Goal: Entertainment & Leisure: Consume media (video, audio)

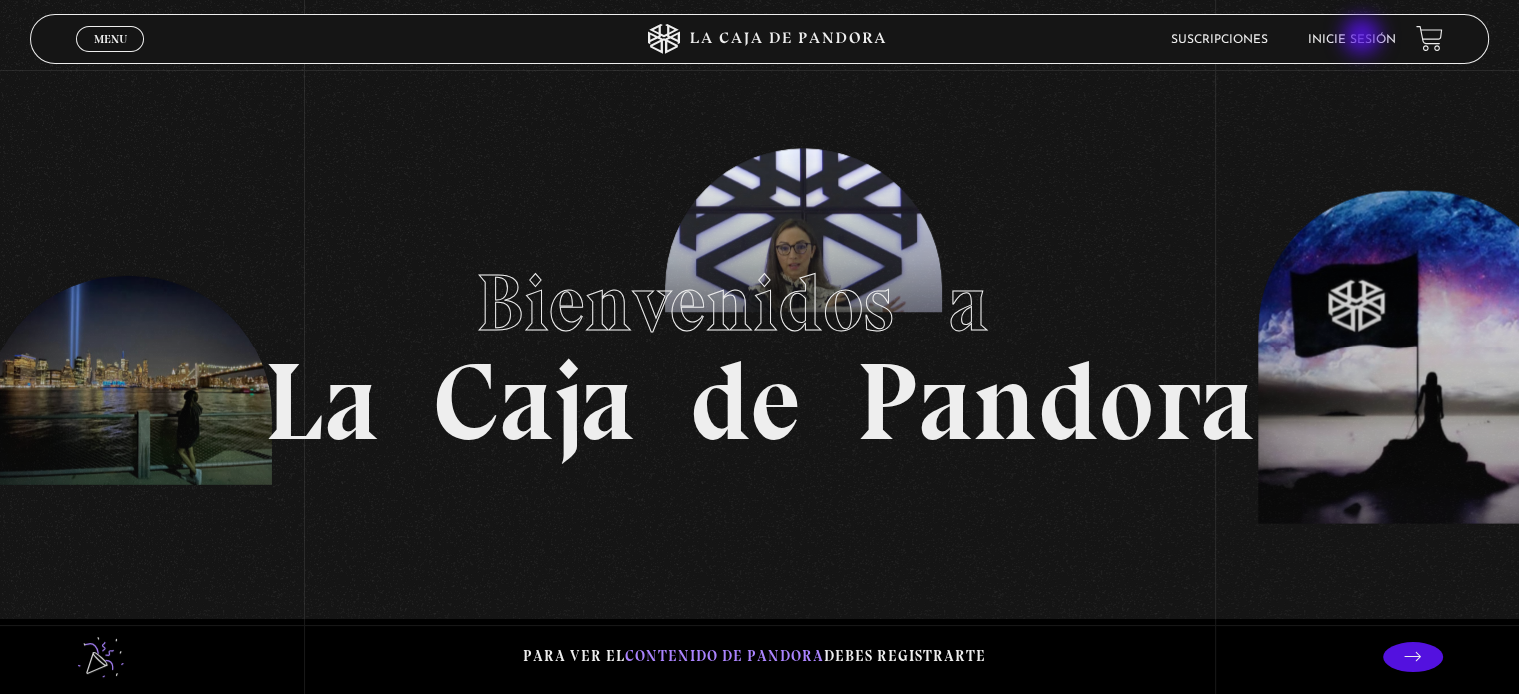
click at [1364, 38] on link "Inicie sesión" at bounding box center [1353, 40] width 88 height 12
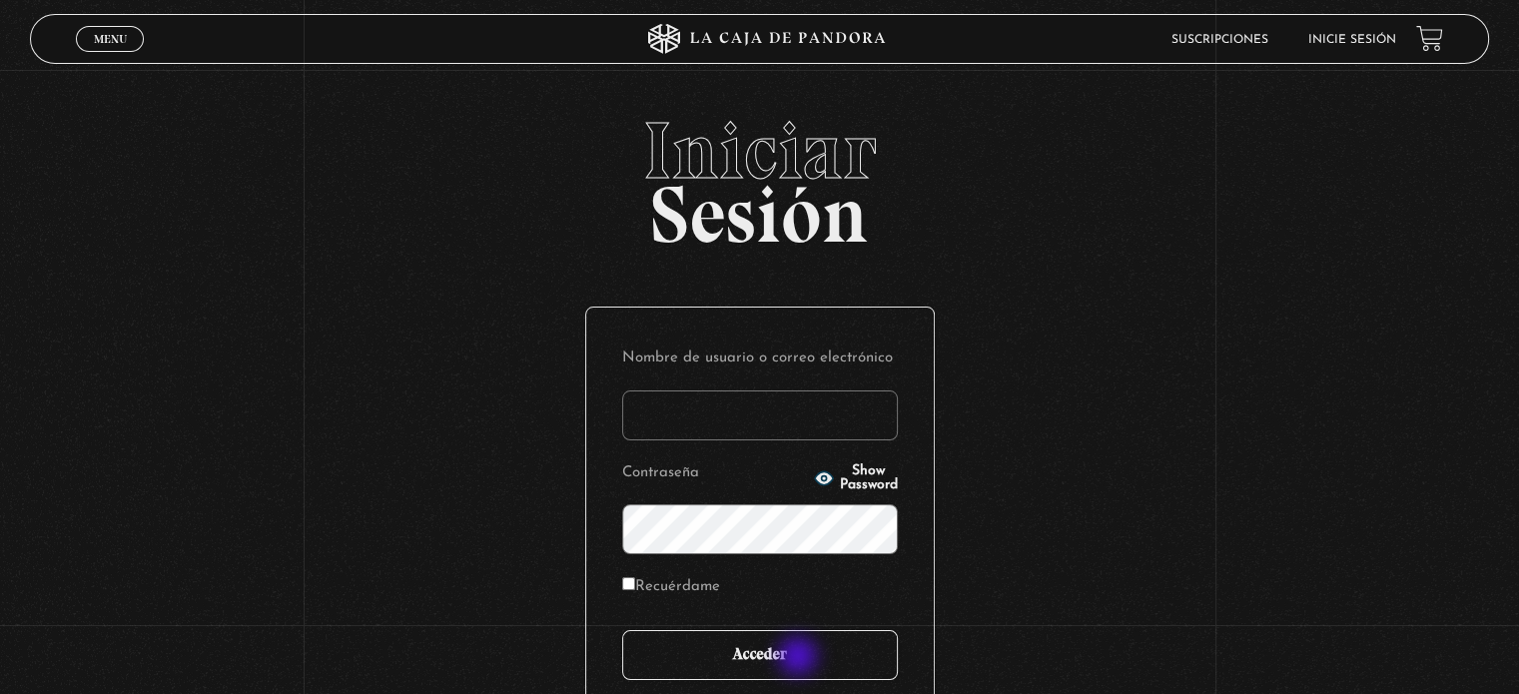
type input "walter.ucr@gmail.com"
click at [800, 658] on input "Acceder" at bounding box center [760, 655] width 276 height 50
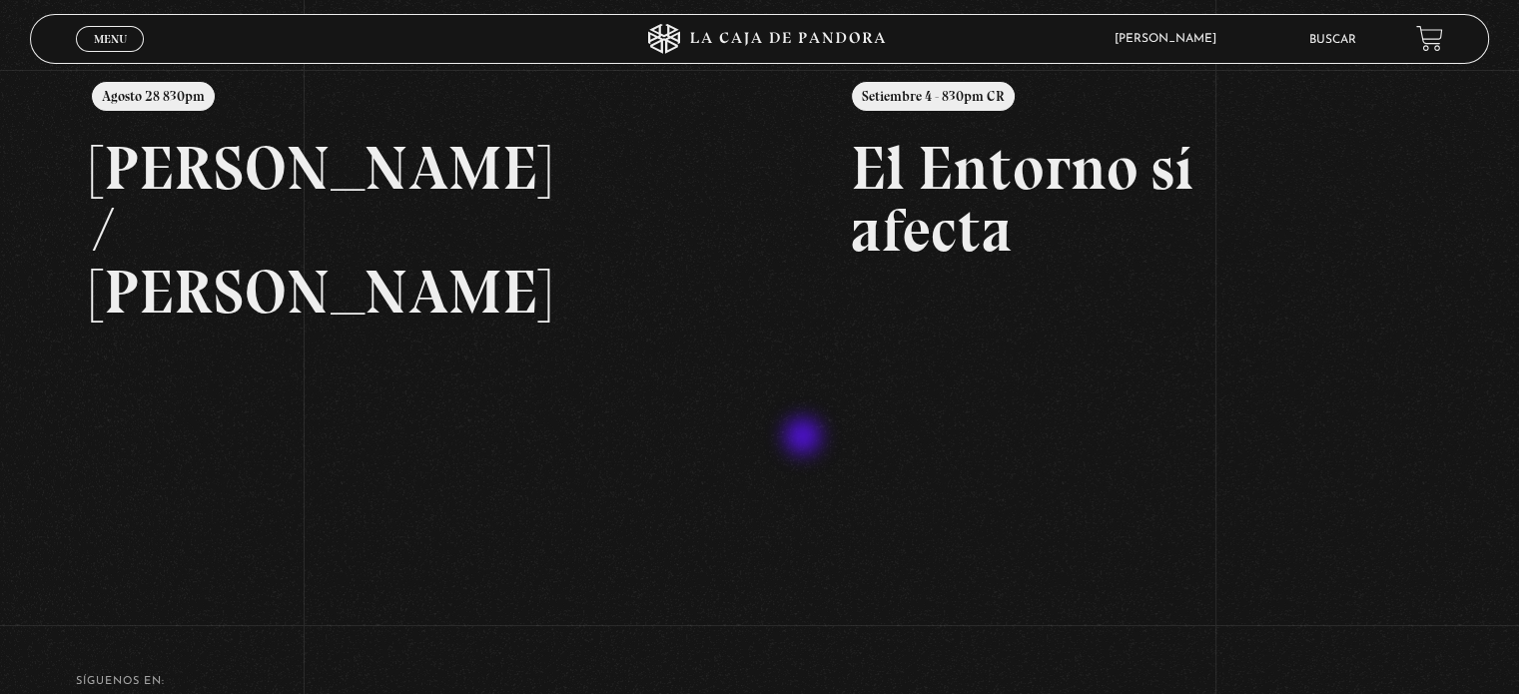
scroll to position [300, 0]
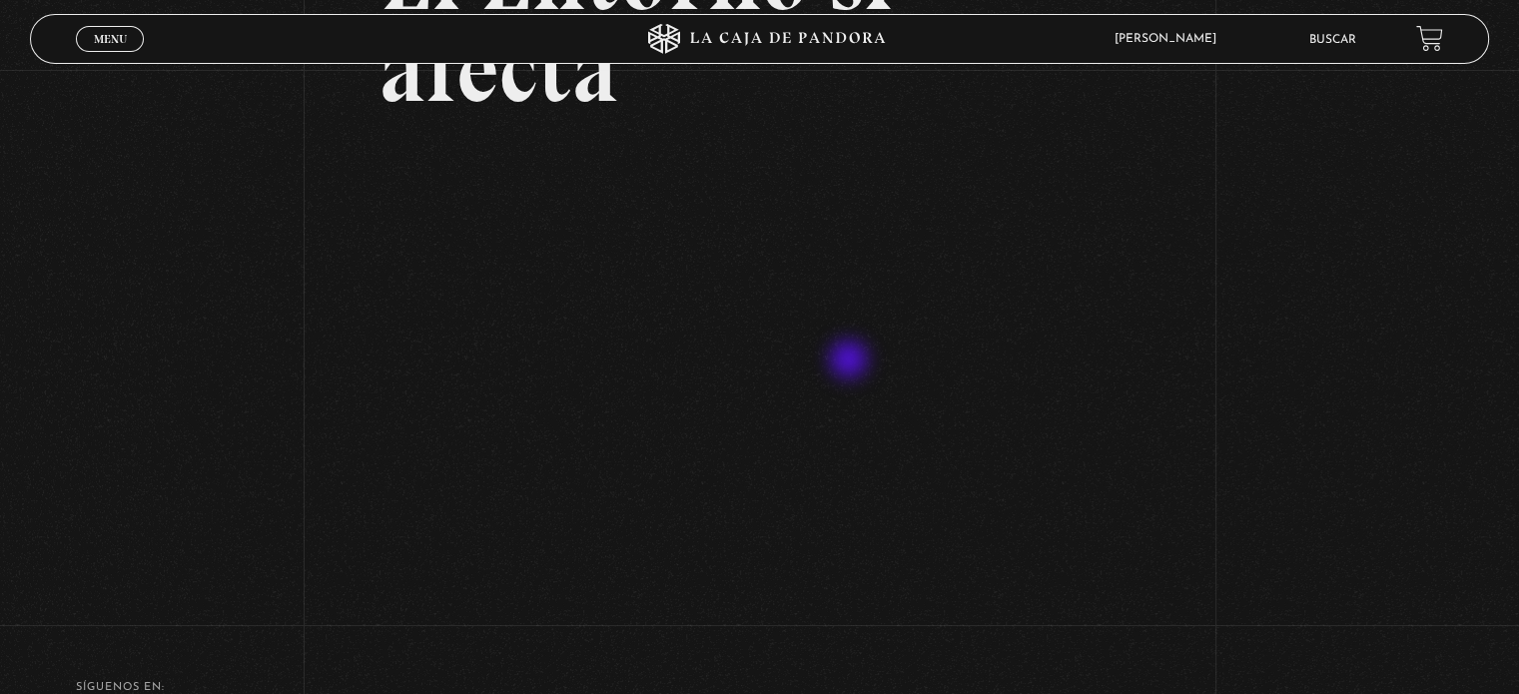
scroll to position [300, 0]
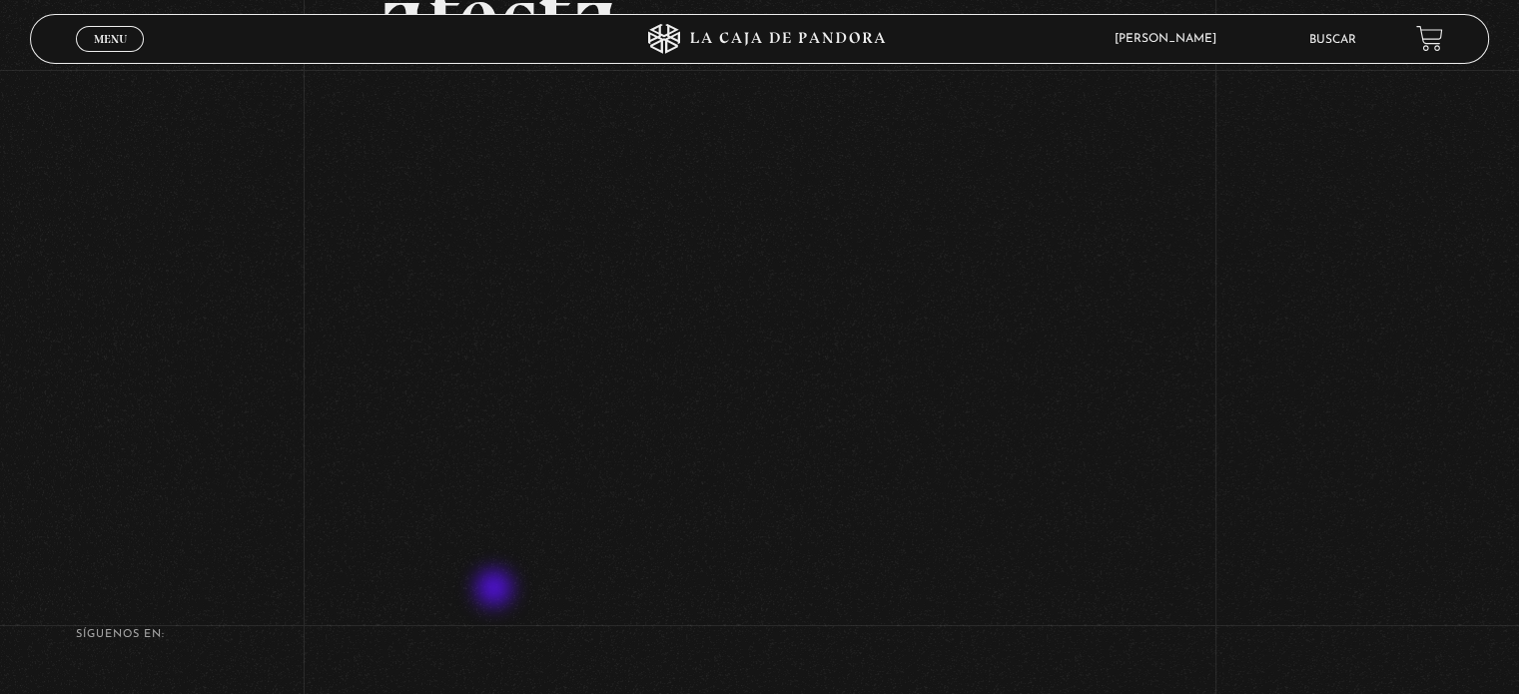
click at [496, 590] on footer "SÍguenos en: La Caja de Pandora, Derechos Reservados 2025 Realizado por" at bounding box center [759, 699] width 1519 height 281
click at [106, 43] on span "Menu" at bounding box center [110, 39] width 33 height 12
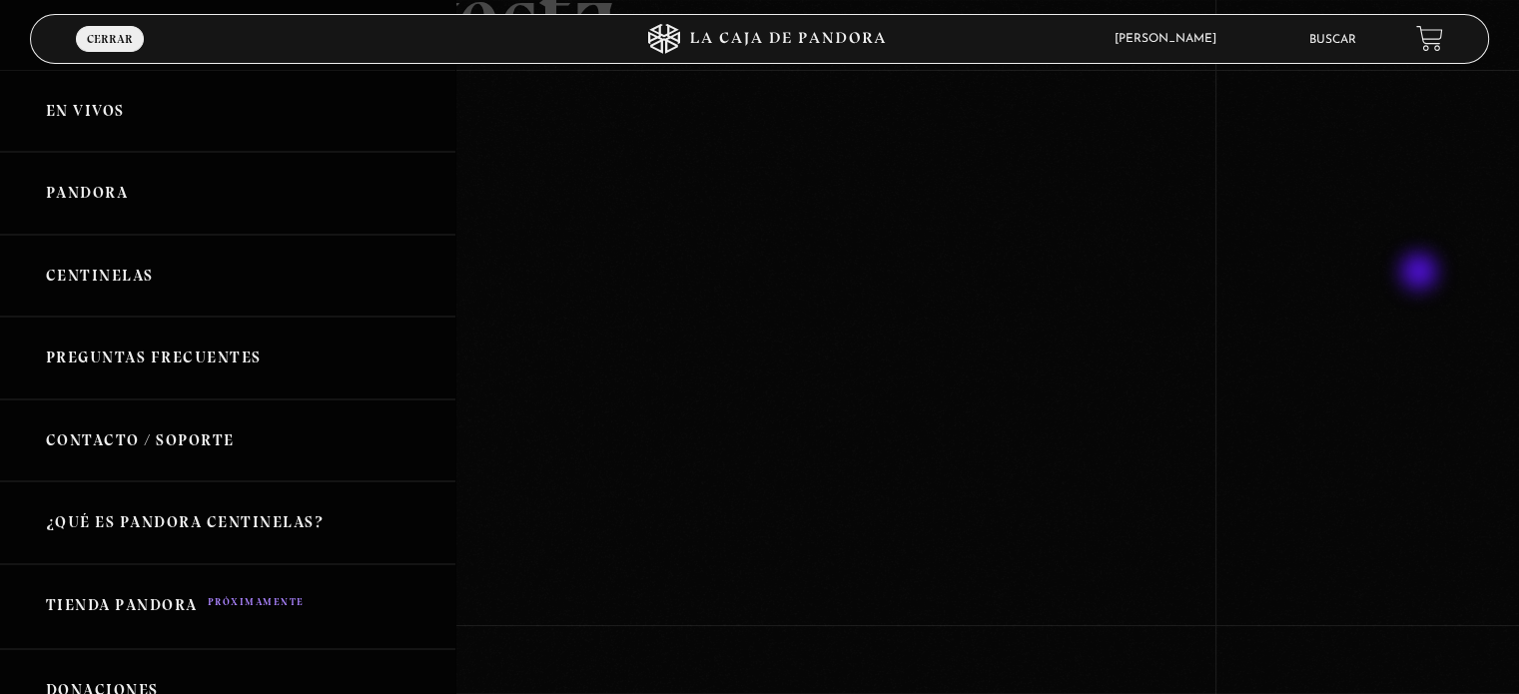
click at [1421, 274] on div at bounding box center [759, 347] width 1519 height 694
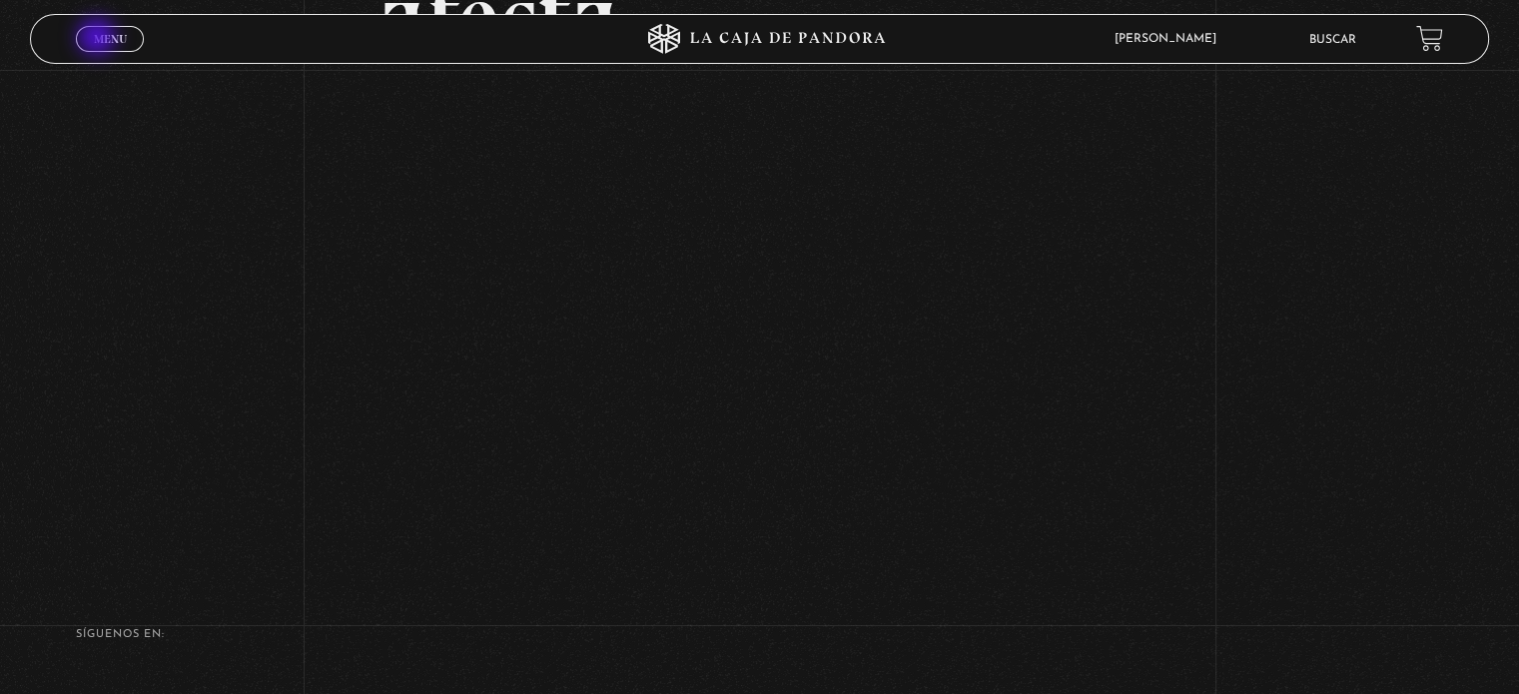
click at [99, 39] on span "Menu" at bounding box center [110, 39] width 33 height 12
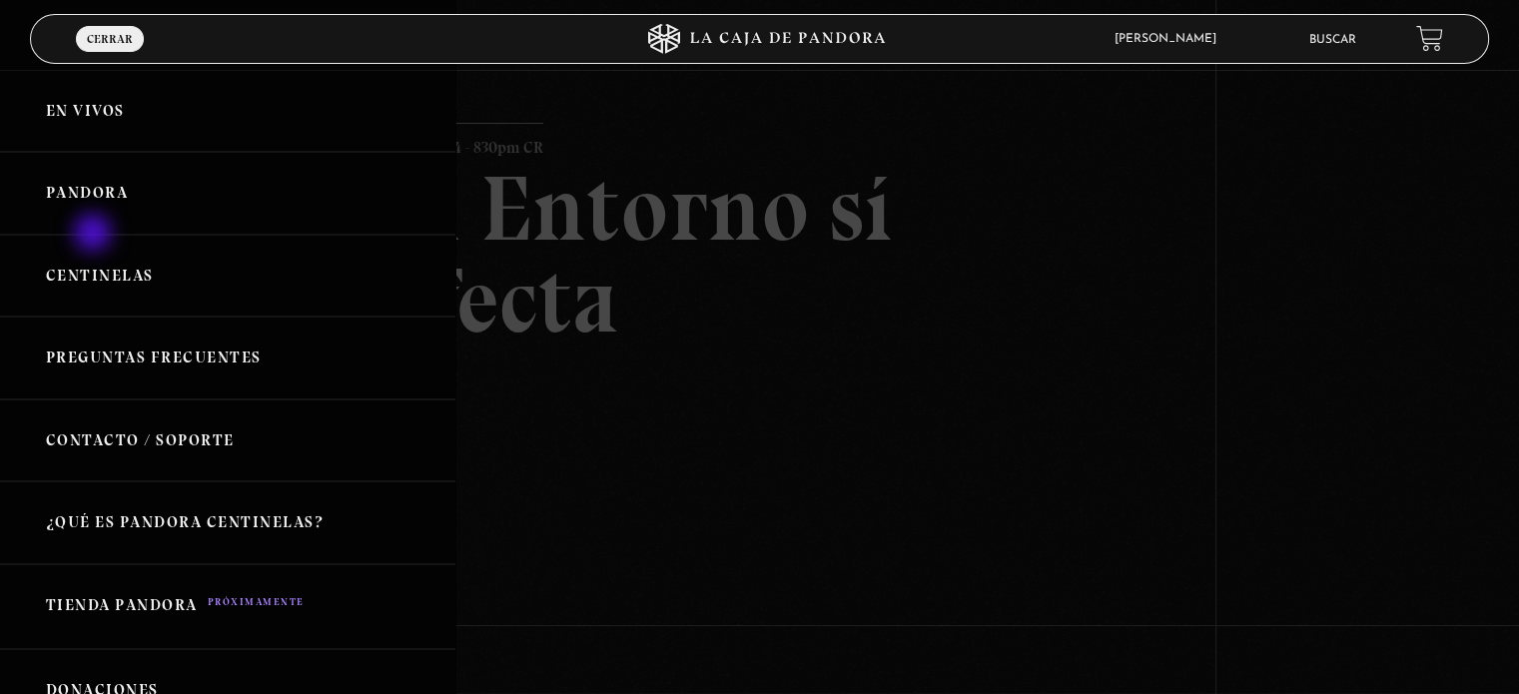
scroll to position [0, 0]
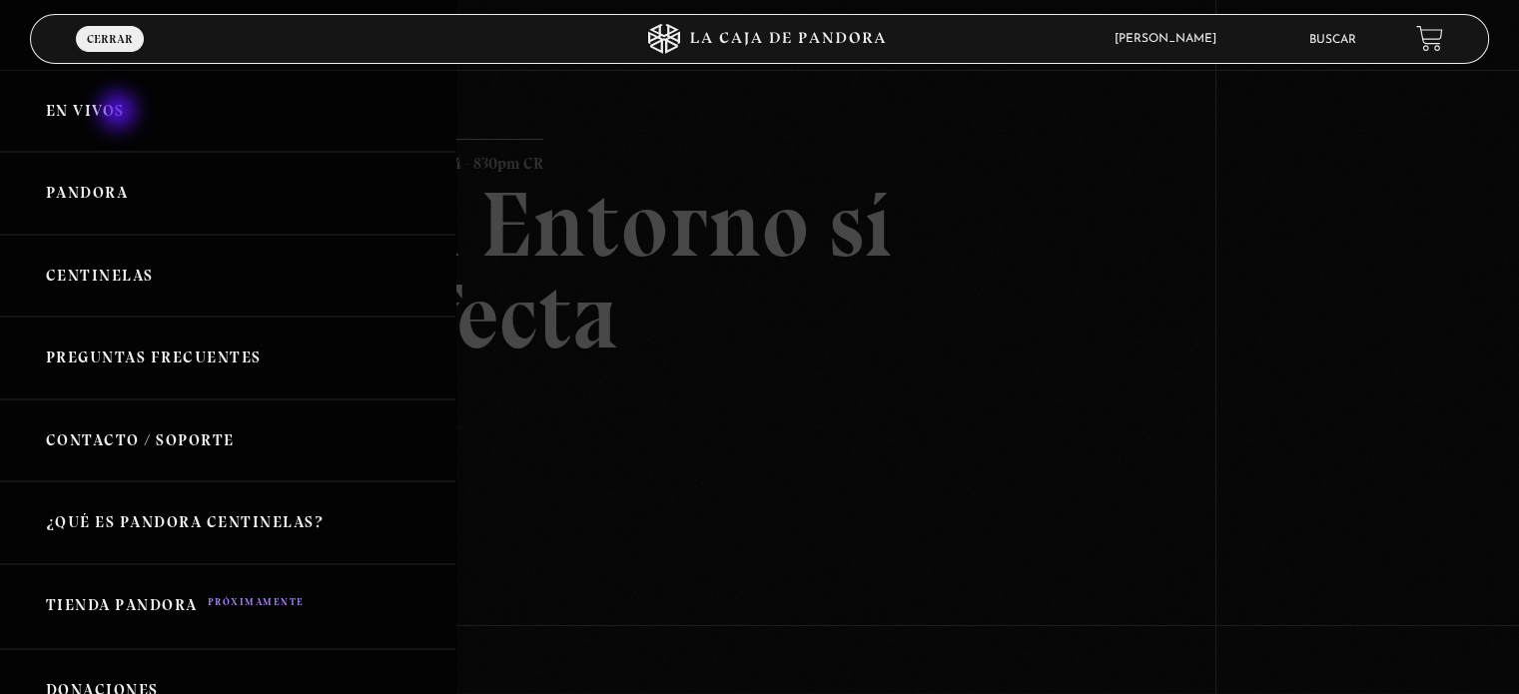
click at [120, 113] on link "En vivos" at bounding box center [227, 111] width 455 height 83
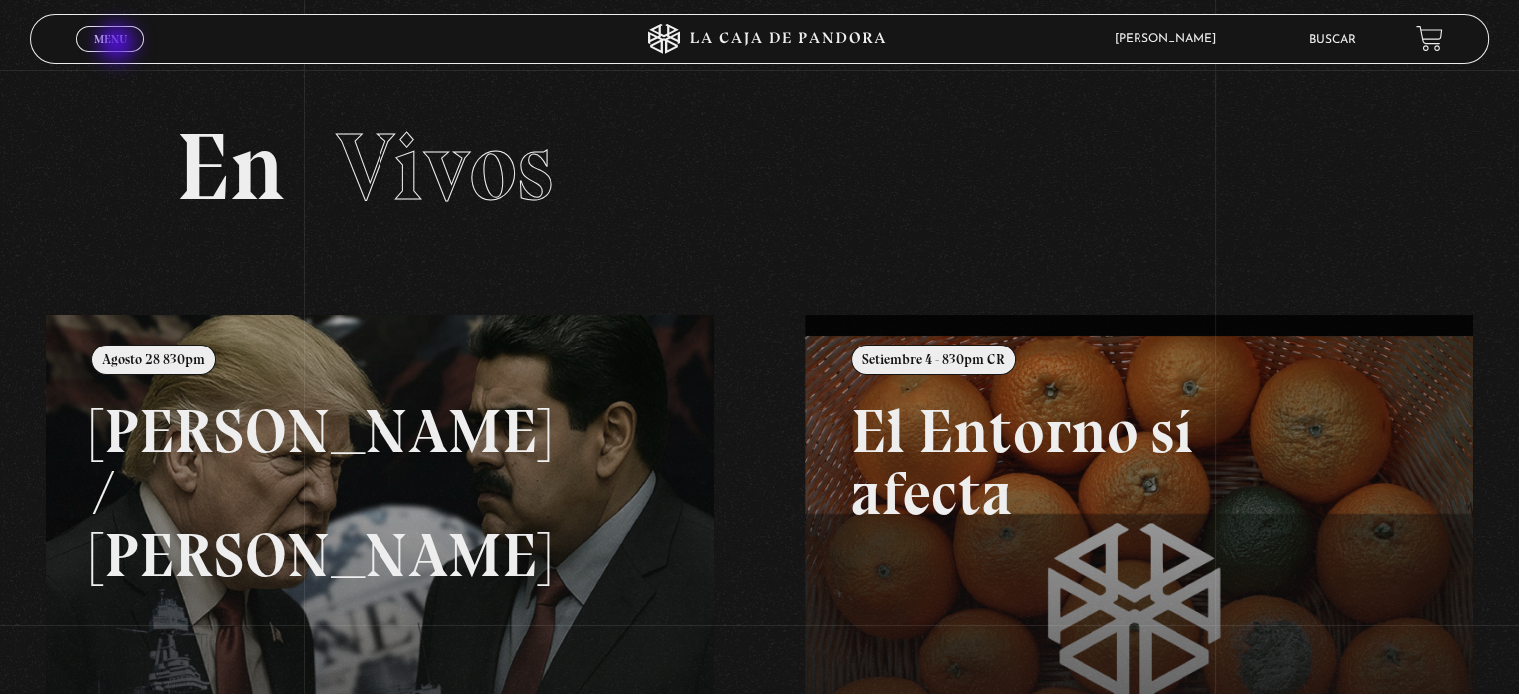
click at [119, 45] on span "Menu" at bounding box center [110, 39] width 33 height 12
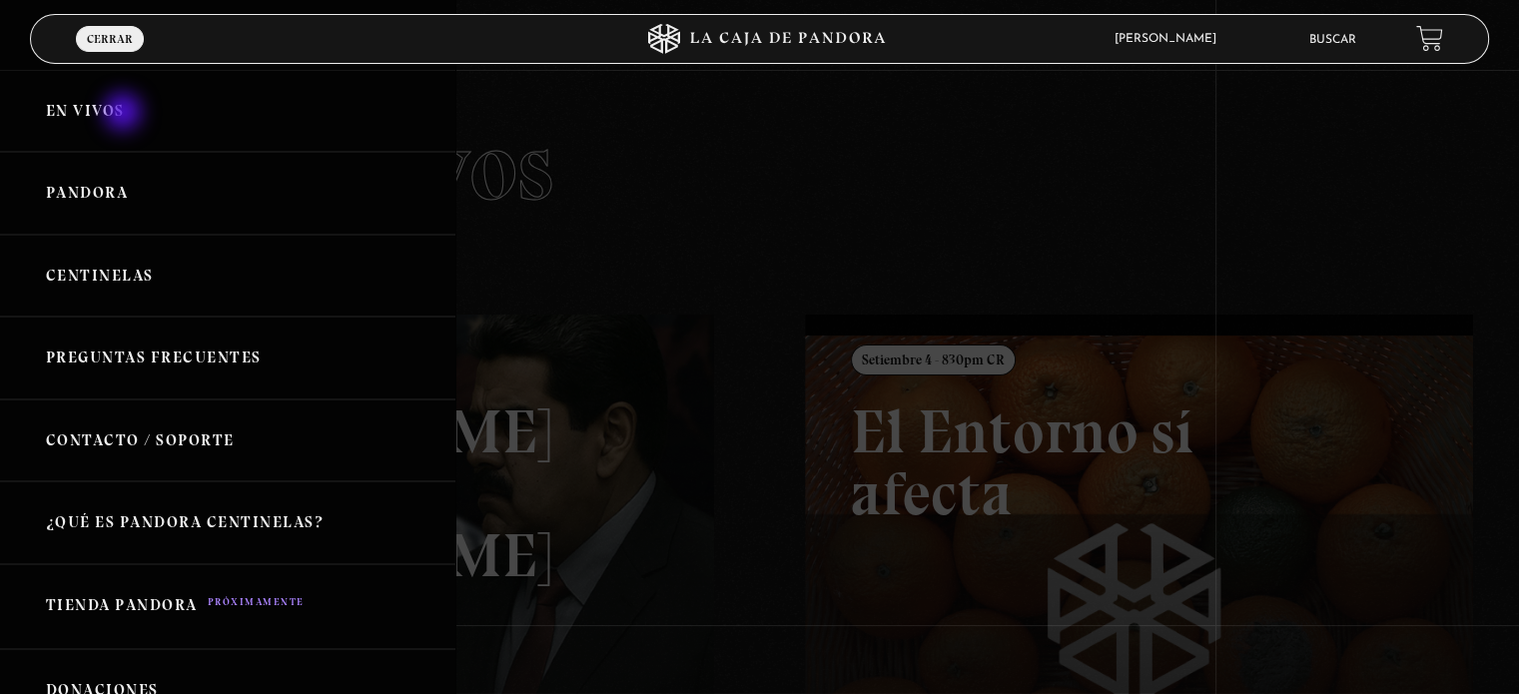
click at [125, 114] on link "En vivos" at bounding box center [227, 111] width 455 height 83
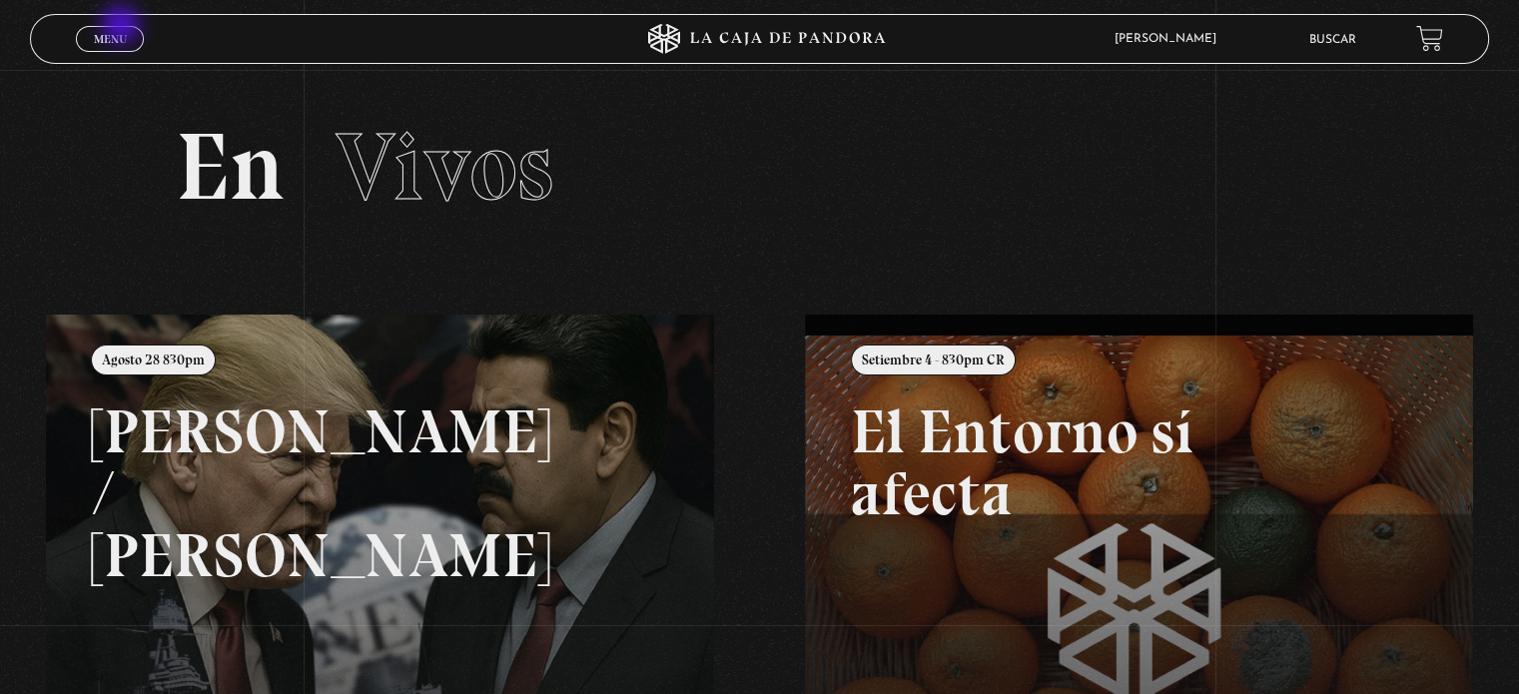
click at [123, 27] on link "Menu Cerrar" at bounding box center [110, 39] width 68 height 26
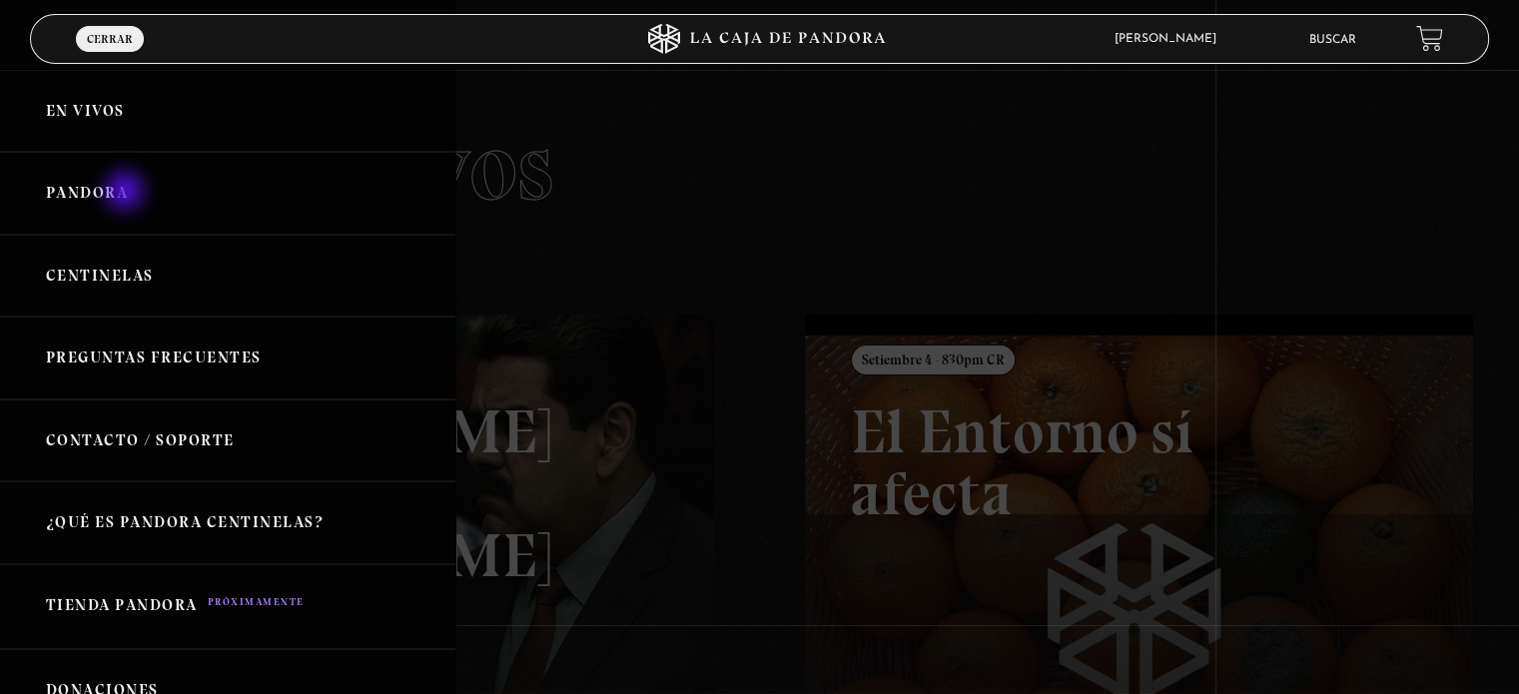
click at [127, 193] on link "Pandora" at bounding box center [227, 193] width 455 height 83
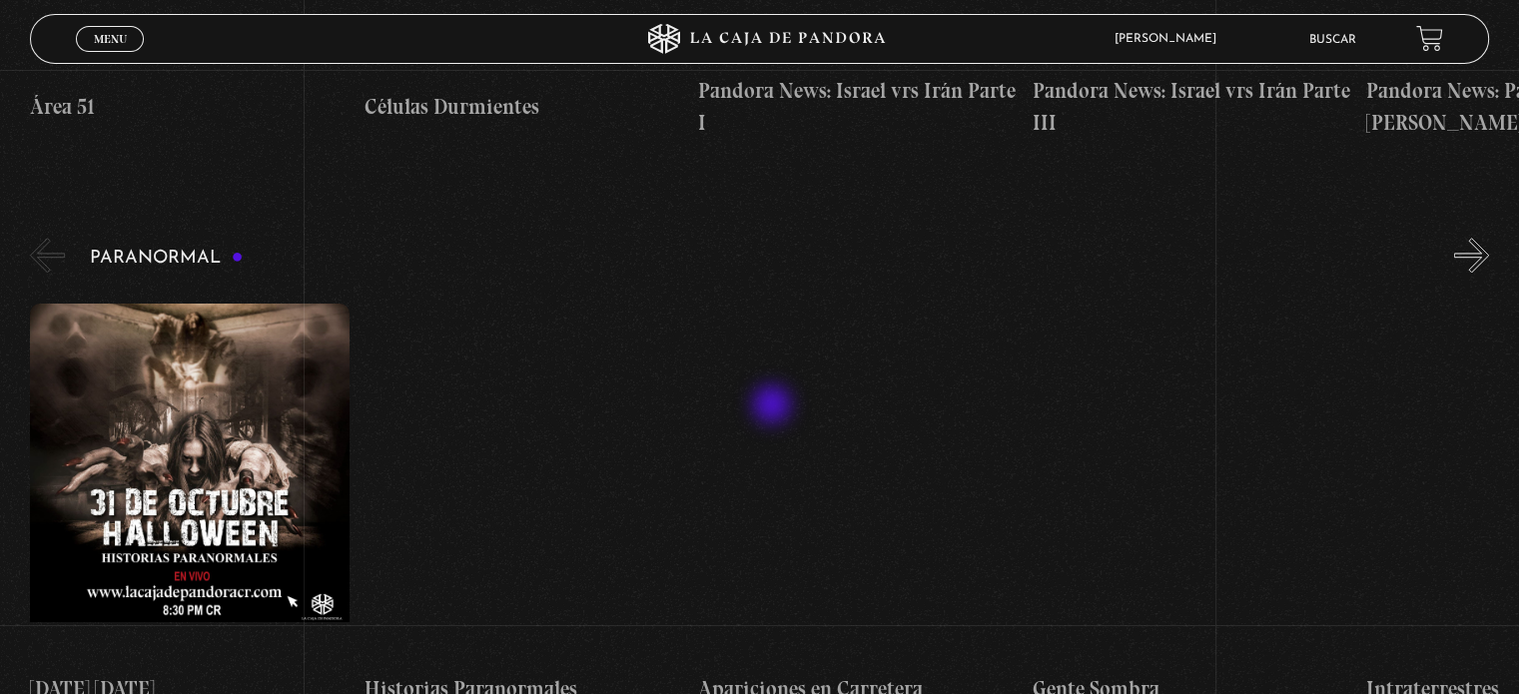
scroll to position [1898, 0]
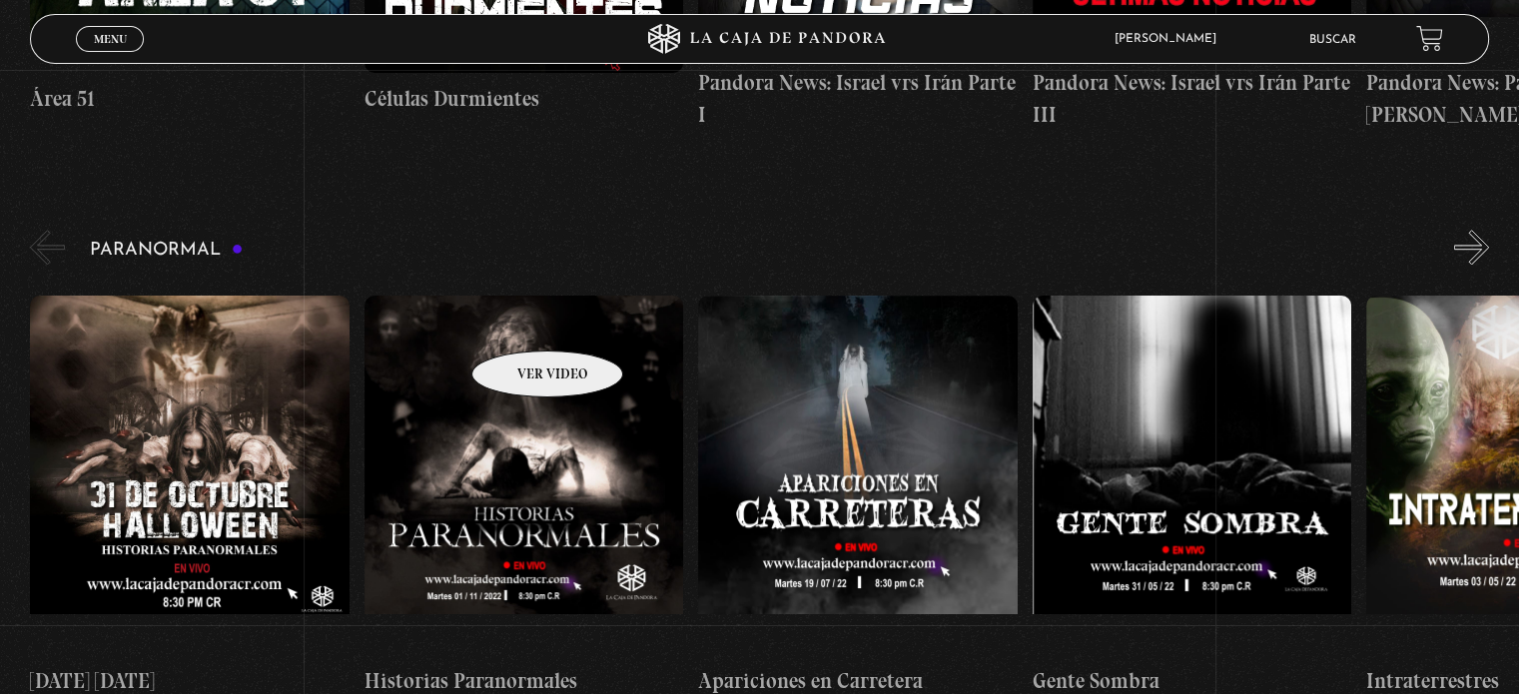
click at [521, 321] on figure at bounding box center [524, 476] width 319 height 360
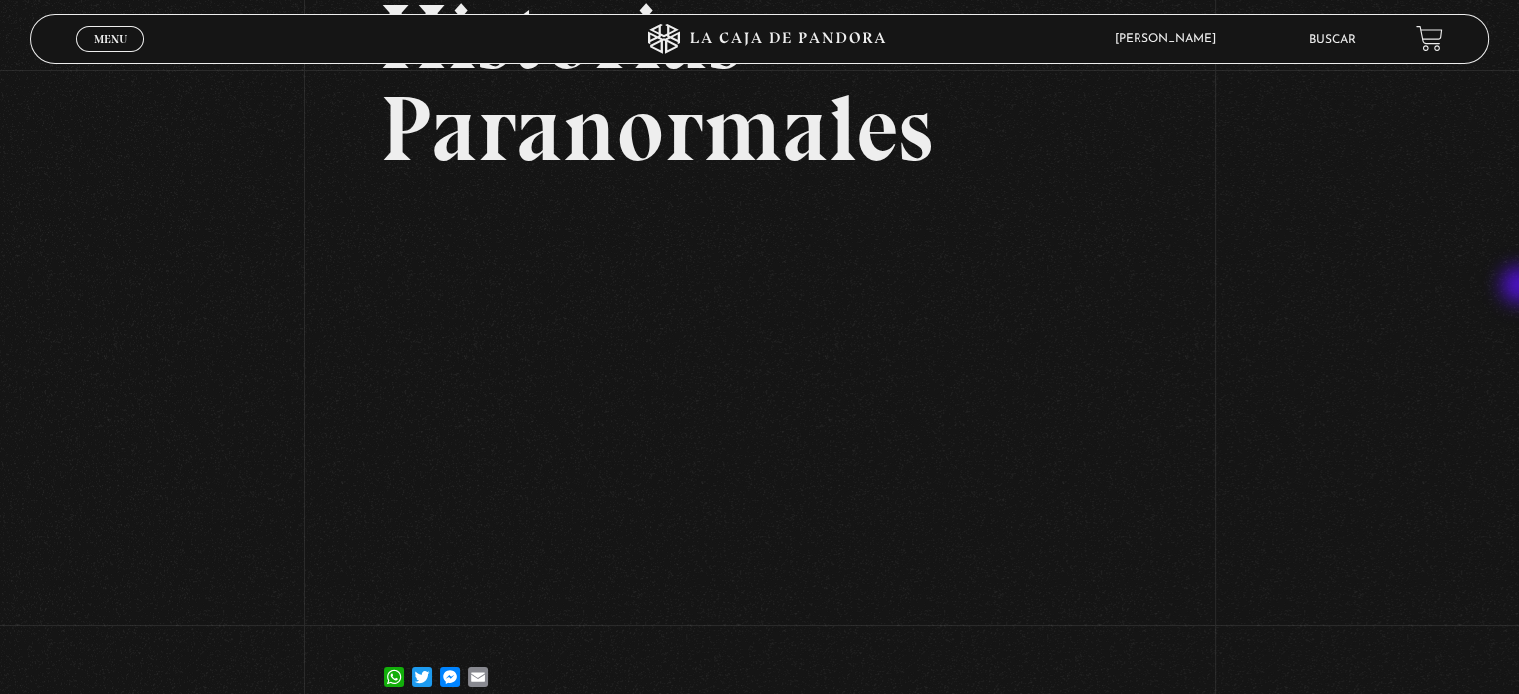
scroll to position [194, 0]
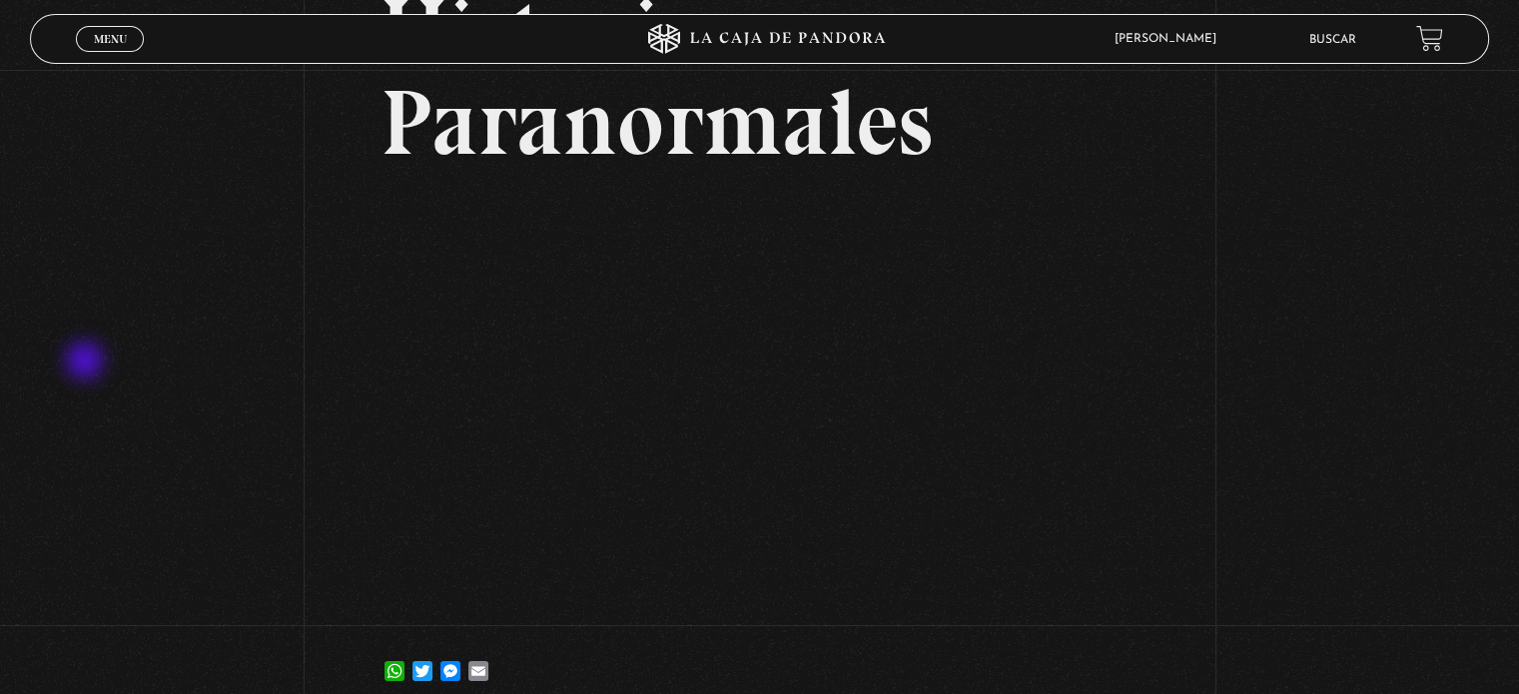
click at [87, 363] on div "Volver 3 noviembre, 2022 Historias Paranormales WhatsApp Twitter Messenger Email" at bounding box center [759, 296] width 1519 height 841
